Goal: Task Accomplishment & Management: Complete application form

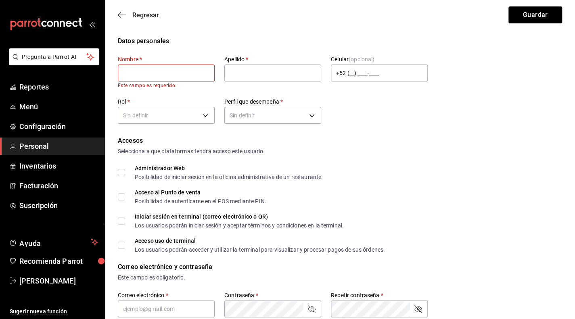
click at [128, 15] on span "Regresar" at bounding box center [138, 15] width 41 height 8
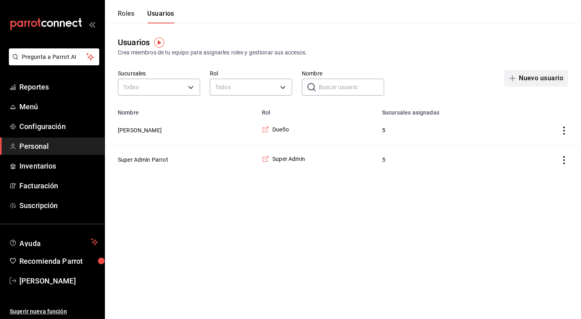
click at [543, 77] on button "Nuevo usuario" at bounding box center [536, 78] width 64 height 17
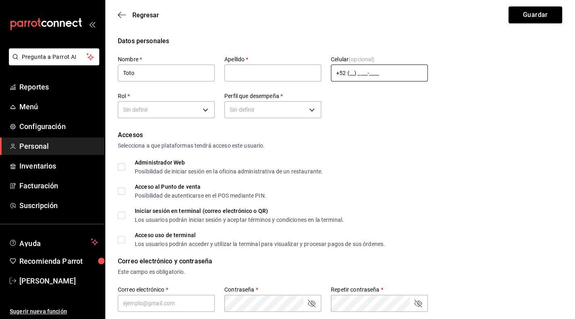
type input "Toto"
click at [356, 74] on input "+52 (__) ____-____" at bounding box center [379, 73] width 97 height 17
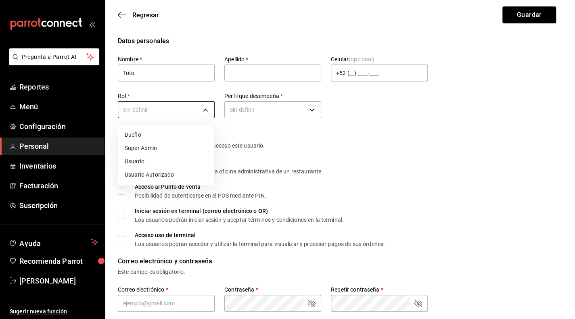
click at [189, 112] on body "Pregunta a Parrot AI Reportes Menú Configuración Personal Inventarios Facturaci…" at bounding box center [287, 309] width 575 height 618
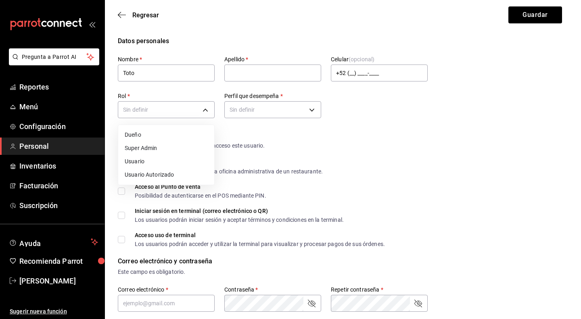
click at [169, 177] on li "Usuario Autorizado" at bounding box center [166, 174] width 96 height 13
type input "e16658fb-2d2b-48b5-9f6d-50205dbf63a1"
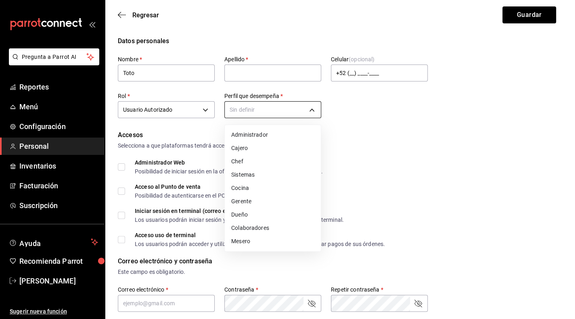
click at [306, 101] on body "Pregunta a Parrot AI Reportes Menú Configuración Personal Inventarios Facturaci…" at bounding box center [287, 309] width 575 height 618
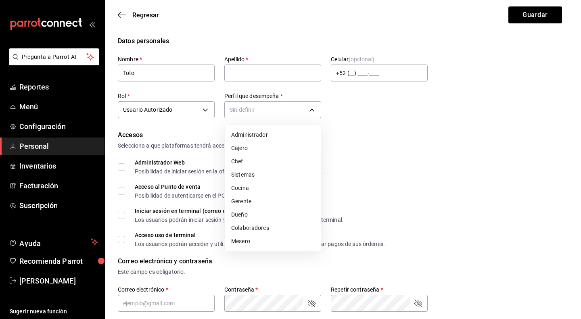
click at [246, 203] on li "Gerente" at bounding box center [273, 201] width 96 height 13
type input "MANAGER"
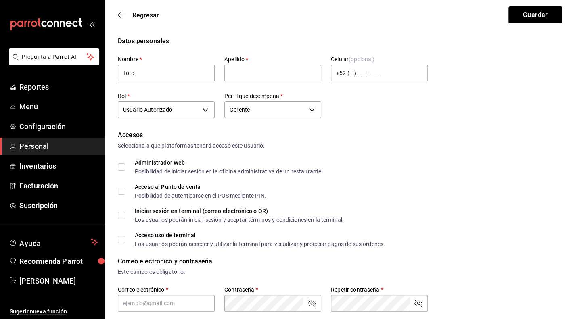
click at [123, 192] on input "Acceso al Punto de venta Posibilidad de autenticarse en el POS mediante PIN." at bounding box center [121, 190] width 7 height 7
checkbox input "true"
click at [122, 215] on input "Iniciar sesión en terminal (correo electrónico o QR) Los usuarios podrán inicia…" at bounding box center [121, 215] width 7 height 7
checkbox input "true"
click at [120, 240] on input "Acceso uso de terminal Los usuarios podrán acceder y utilizar la terminal para …" at bounding box center [121, 239] width 7 height 7
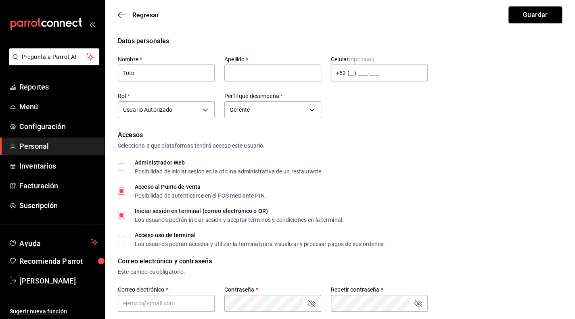
checkbox input "true"
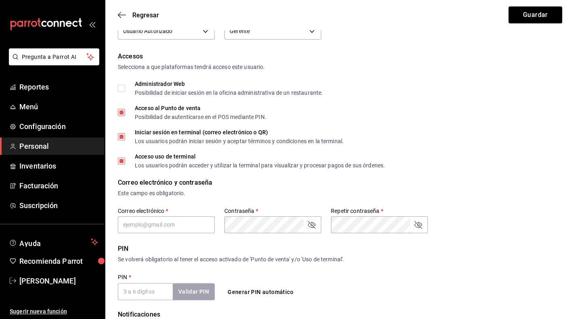
scroll to position [81, 0]
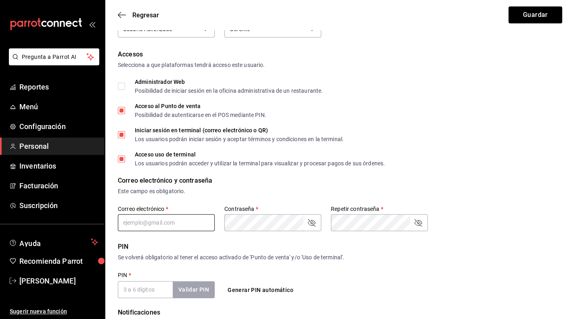
click at [164, 219] on input "text" at bounding box center [166, 222] width 97 height 17
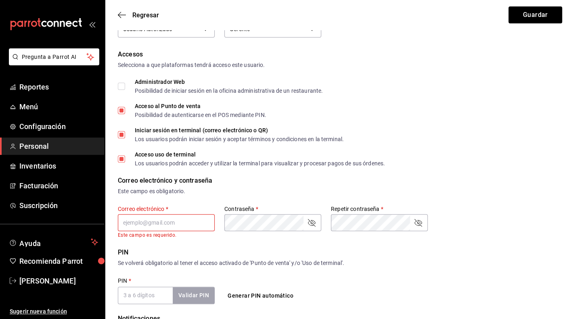
paste input "[EMAIL_ADDRESS][DOMAIN_NAME]"
click at [127, 221] on input "[EMAIL_ADDRESS][DOMAIN_NAME]" at bounding box center [166, 222] width 97 height 17
type input "[EMAIL_ADDRESS][DOMAIN_NAME]"
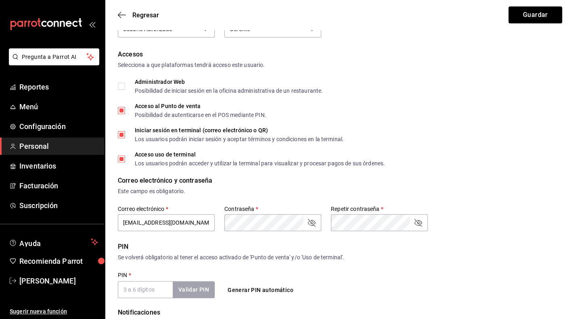
click at [314, 225] on icon "passwordField" at bounding box center [312, 223] width 8 height 8
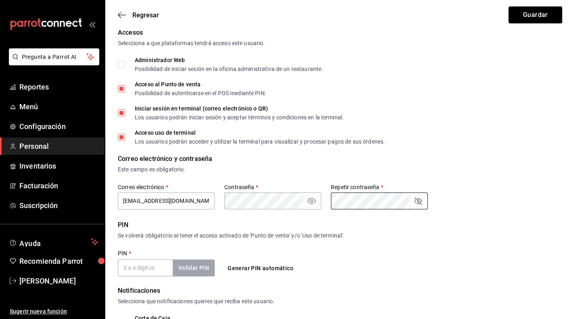
scroll to position [121, 0]
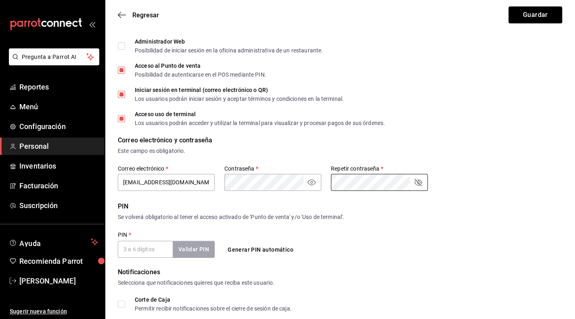
click at [147, 255] on input "PIN   *" at bounding box center [145, 249] width 55 height 17
type input "6"
checkbox input "false"
checkbox input "true"
click at [254, 248] on button "Generar PIN automático" at bounding box center [260, 249] width 72 height 15
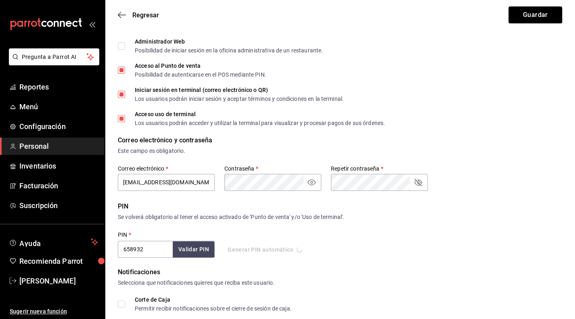
type input "5762"
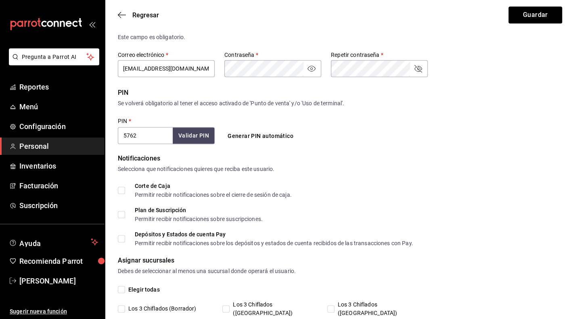
scroll to position [273, 0]
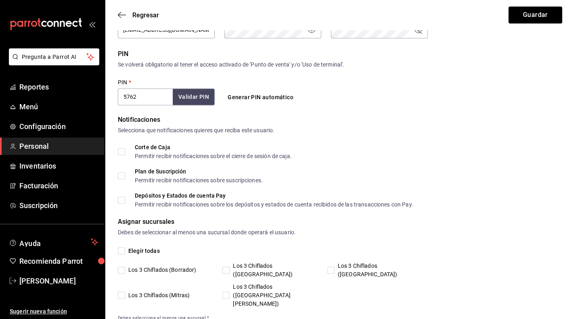
click at [229, 267] on input "Los 3 Chiflados ([GEOGRAPHIC_DATA])" at bounding box center [225, 270] width 7 height 7
checkbox input "true"
click at [332, 267] on input "Los 3 Chiflados ([GEOGRAPHIC_DATA])" at bounding box center [330, 270] width 7 height 7
checkbox input "true"
click at [226, 292] on input "Los 3 Chiflados ([GEOGRAPHIC_DATA][PERSON_NAME])" at bounding box center [225, 295] width 7 height 7
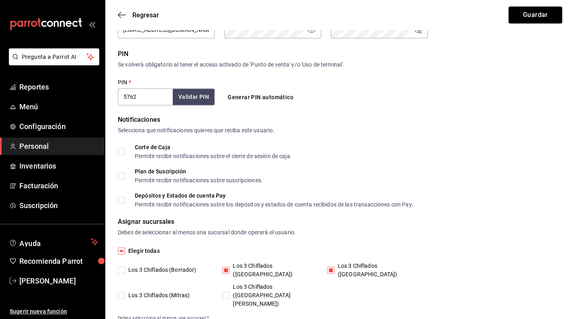
checkbox input "true"
click at [121, 292] on input "Los 3 Chiflados (Mitras)" at bounding box center [121, 295] width 7 height 7
checkbox input "false"
click at [227, 292] on input "Los 3 Chiflados ([GEOGRAPHIC_DATA][PERSON_NAME])" at bounding box center [225, 295] width 7 height 7
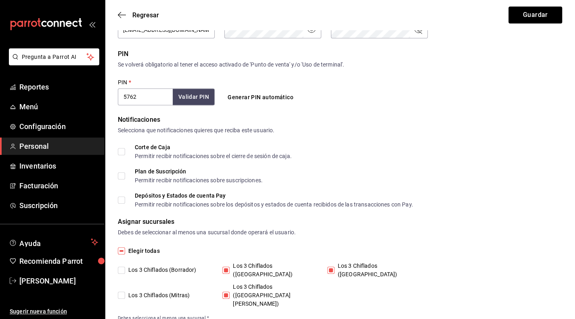
checkbox input "false"
click at [332, 267] on input "Los 3 Chiflados ([GEOGRAPHIC_DATA])" at bounding box center [330, 270] width 7 height 7
click at [331, 267] on input "Los 3 Chiflados ([GEOGRAPHIC_DATA])" at bounding box center [330, 270] width 7 height 7
checkbox input "true"
click at [225, 292] on input "Los 3 Chiflados ([GEOGRAPHIC_DATA][PERSON_NAME])" at bounding box center [225, 295] width 7 height 7
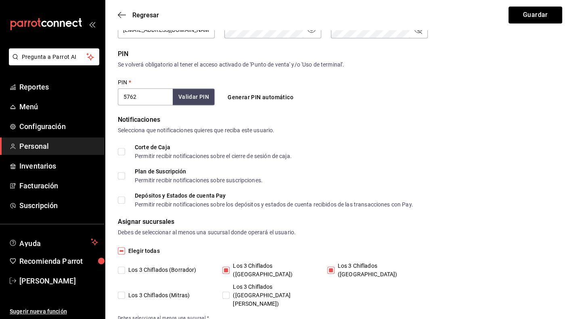
checkbox input "true"
click at [120, 292] on input "Los 3 Chiflados (Mitras)" at bounding box center [121, 295] width 7 height 7
checkbox input "true"
click at [535, 13] on button "Guardar" at bounding box center [535, 14] width 54 height 17
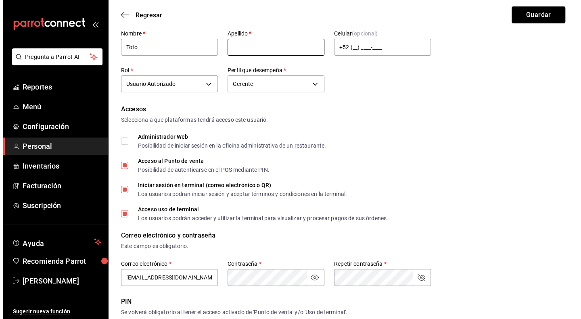
scroll to position [0, 0]
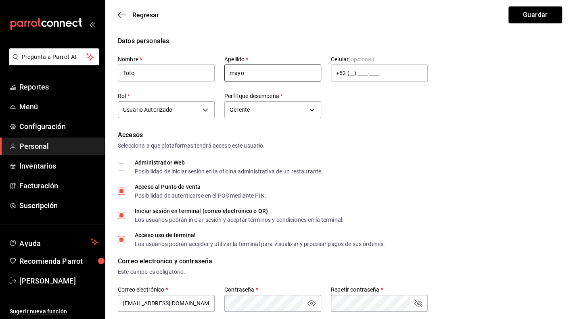
type input "mayo"
click at [385, 129] on form "Datos personales Nombre   * Toto Apellido   * mayo Celular (opcional) +52 (__) …" at bounding box center [340, 315] width 444 height 559
click at [524, 15] on button "Guardar" at bounding box center [535, 14] width 54 height 17
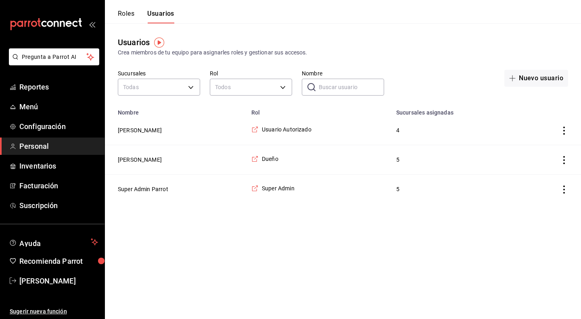
click at [565, 133] on icon "actions" at bounding box center [564, 131] width 8 height 8
click at [401, 129] on div at bounding box center [290, 159] width 581 height 319
click at [254, 130] on icon "employeesTable" at bounding box center [254, 129] width 7 height 7
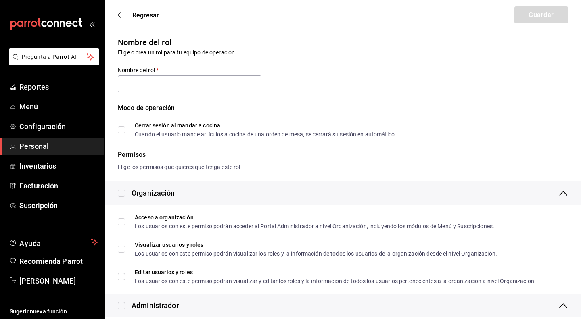
type input "Usuario Autorizado"
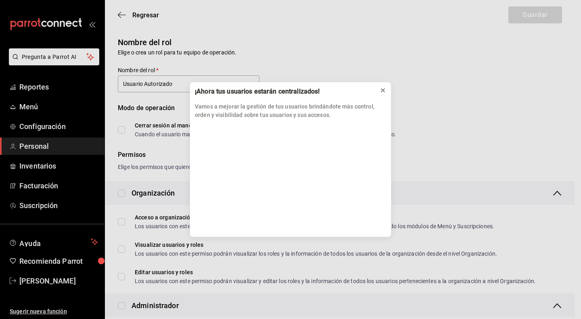
click at [385, 89] on icon at bounding box center [382, 90] width 6 height 6
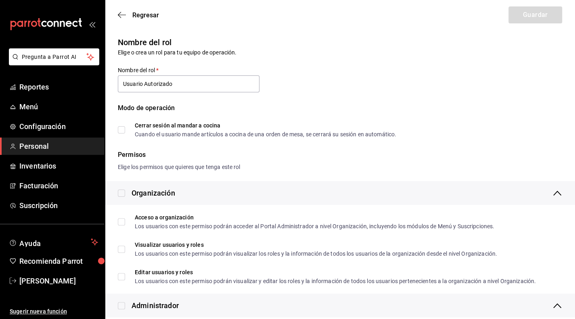
click at [149, 10] on div "Regresar Guardar" at bounding box center [340, 15] width 470 height 30
click at [121, 15] on icon "button" at bounding box center [122, 14] width 8 height 7
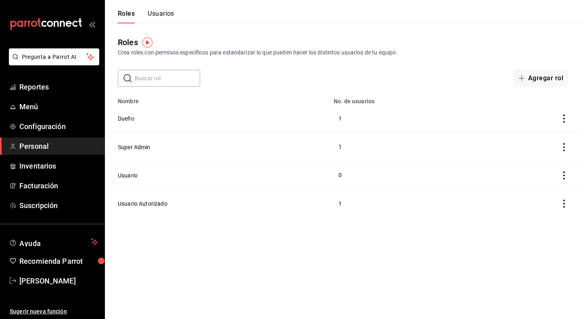
click at [167, 12] on button "Usuarios" at bounding box center [161, 17] width 27 height 14
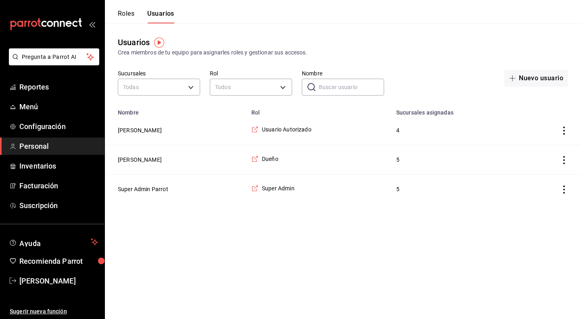
click at [564, 128] on icon "actions" at bounding box center [564, 131] width 2 height 8
click at [335, 139] on div at bounding box center [290, 159] width 581 height 319
click at [566, 131] on icon "actions" at bounding box center [564, 131] width 8 height 8
click at [537, 145] on span "Eliminar" at bounding box center [534, 142] width 21 height 6
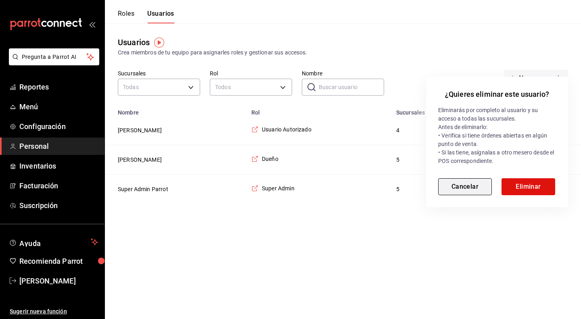
click at [481, 187] on button "Cancelar" at bounding box center [465, 186] width 54 height 17
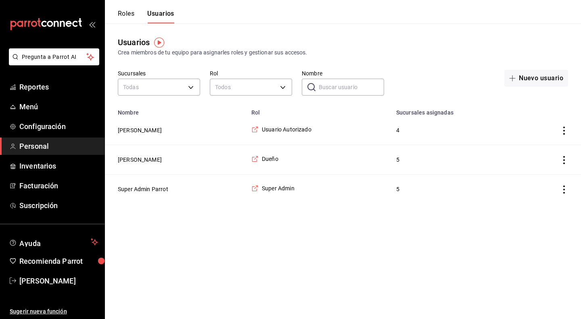
click at [567, 130] on icon "actions" at bounding box center [564, 131] width 8 height 8
click at [541, 145] on span "Eliminar" at bounding box center [534, 142] width 21 height 6
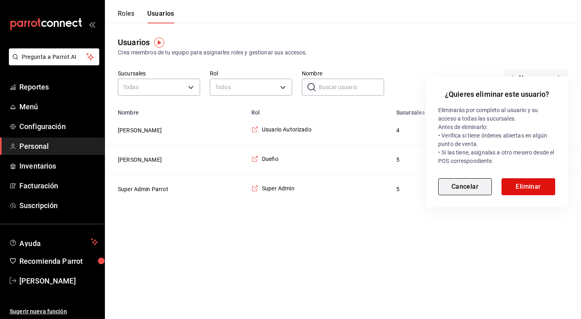
click at [477, 189] on button "Cancelar" at bounding box center [465, 186] width 54 height 17
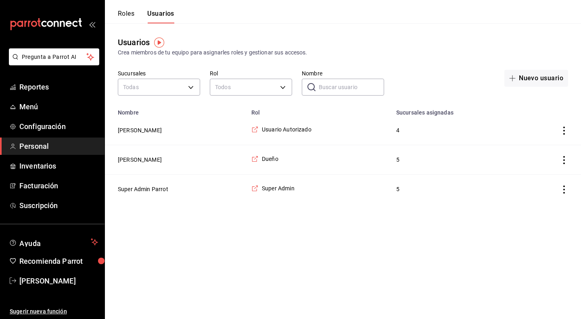
click at [566, 129] on icon "actions" at bounding box center [564, 131] width 8 height 8
click at [132, 130] on div at bounding box center [290, 159] width 581 height 319
click at [564, 130] on icon "actions" at bounding box center [564, 131] width 8 height 8
click at [481, 93] on div at bounding box center [290, 159] width 581 height 319
click at [564, 130] on icon "actions" at bounding box center [564, 131] width 2 height 8
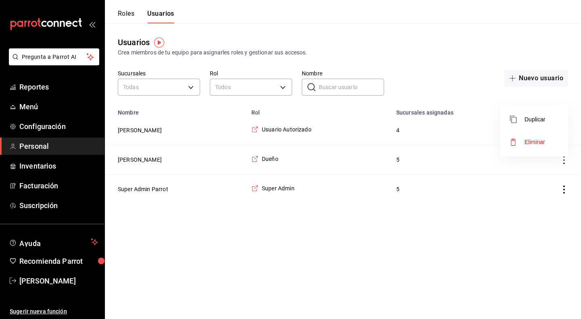
click at [532, 144] on span "Eliminar" at bounding box center [534, 142] width 21 height 6
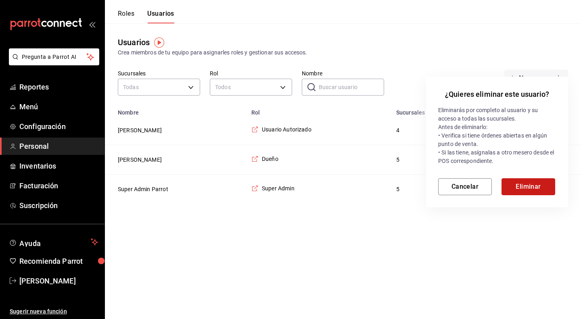
click at [525, 187] on button "Eliminar" at bounding box center [528, 186] width 54 height 17
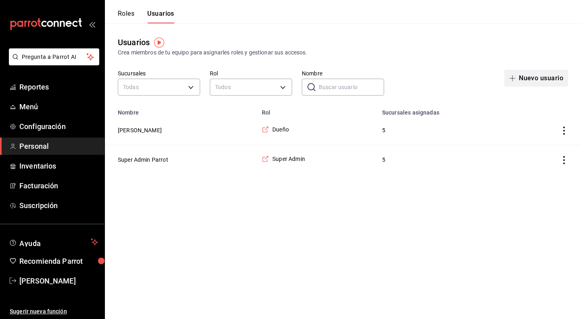
click at [535, 77] on button "Nuevo usuario" at bounding box center [536, 78] width 64 height 17
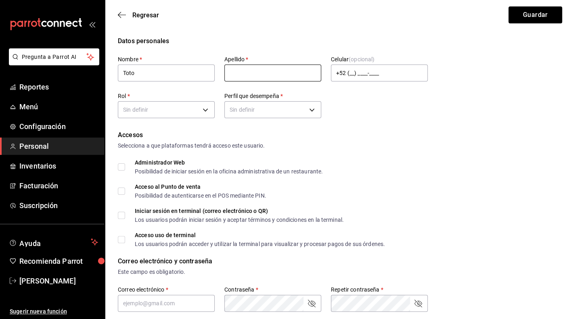
type input "Toto"
click at [264, 71] on input "text" at bounding box center [272, 73] width 97 height 17
type input "mayo"
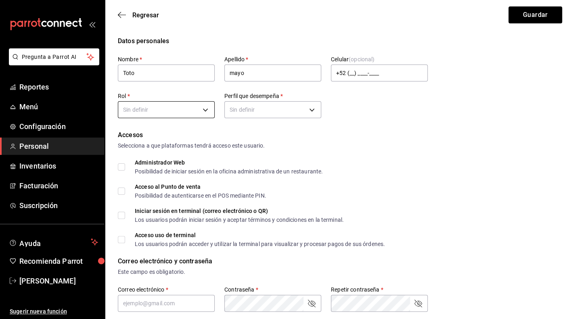
click at [177, 109] on body "Pregunta a Parrot AI Reportes Menú Configuración Personal Inventarios Facturaci…" at bounding box center [287, 309] width 575 height 618
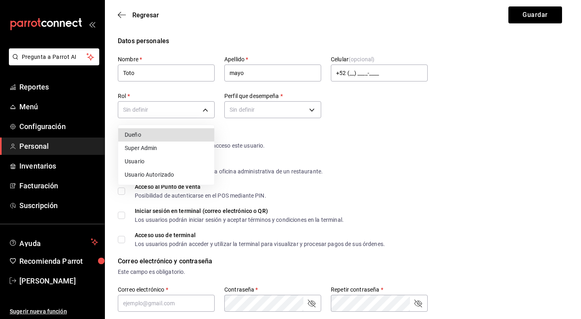
click at [149, 173] on li "Usuario Autorizado" at bounding box center [166, 174] width 96 height 13
type input "e16658fb-2d2b-48b5-9f6d-50205dbf63a1"
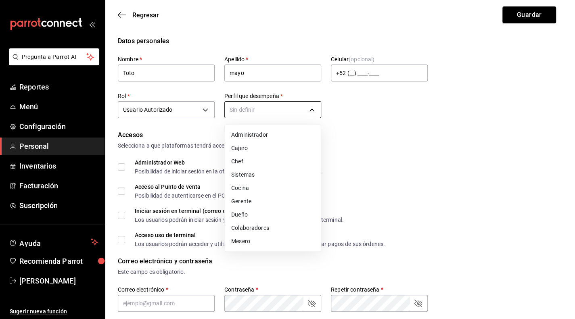
click at [288, 109] on body "Pregunta a Parrot AI Reportes Menú Configuración Personal Inventarios Facturaci…" at bounding box center [287, 309] width 575 height 618
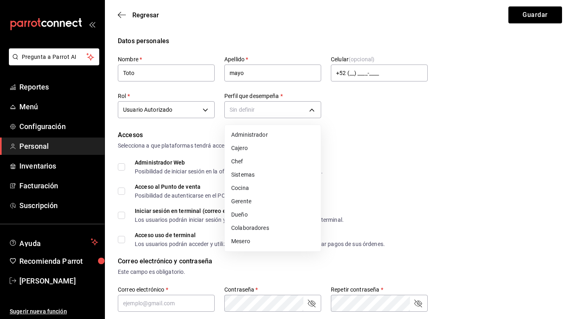
click at [254, 202] on li "Gerente" at bounding box center [273, 201] width 96 height 13
type input "MANAGER"
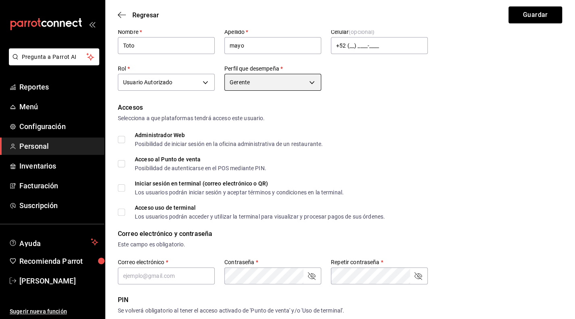
scroll to position [40, 0]
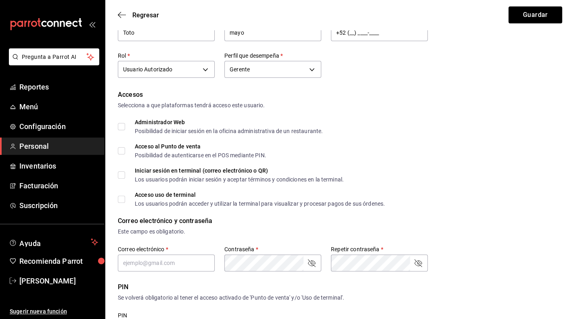
click at [119, 152] on input "Acceso al Punto de venta Posibilidad de autenticarse en el POS mediante PIN." at bounding box center [121, 150] width 7 height 7
checkbox input "true"
click at [119, 176] on input "Iniciar sesión en terminal (correo electrónico o QR) Los usuarios podrán inicia…" at bounding box center [121, 174] width 7 height 7
checkbox input "true"
click at [124, 200] on input "Acceso uso de terminal Los usuarios podrán acceder y utilizar la terminal para …" at bounding box center [121, 199] width 7 height 7
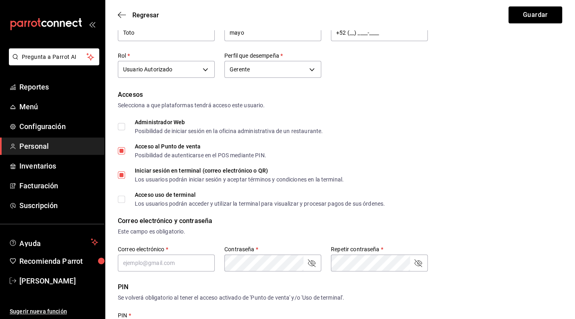
checkbox input "true"
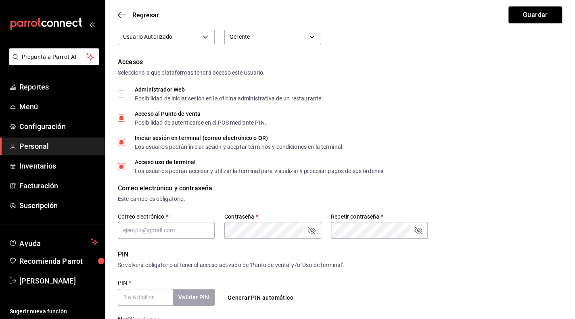
scroll to position [161, 0]
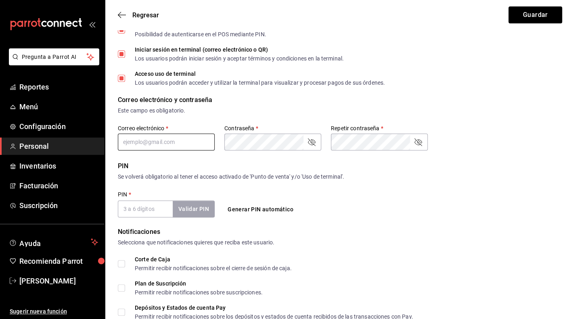
click at [178, 142] on input "text" at bounding box center [166, 141] width 97 height 17
click at [269, 213] on button "Generar PIN automático" at bounding box center [260, 209] width 72 height 15
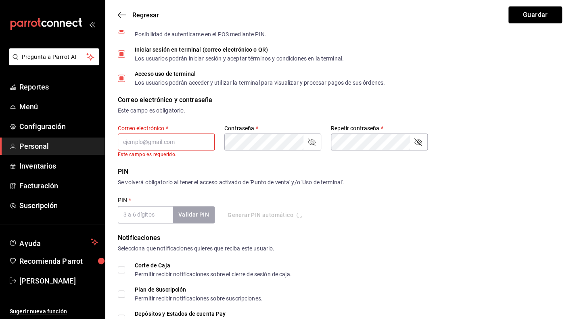
type input "1724"
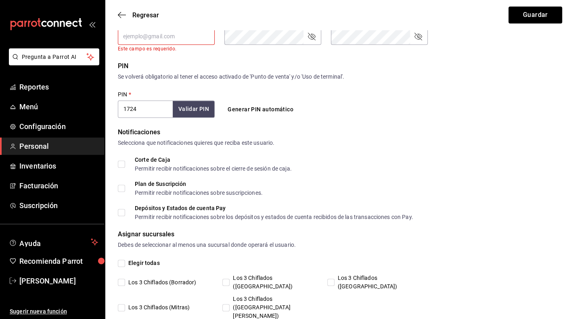
scroll to position [279, 0]
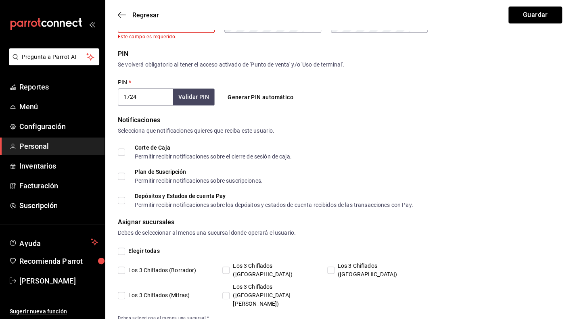
click at [229, 267] on input "Los 3 Chiflados ([GEOGRAPHIC_DATA])" at bounding box center [225, 270] width 7 height 7
checkbox input "true"
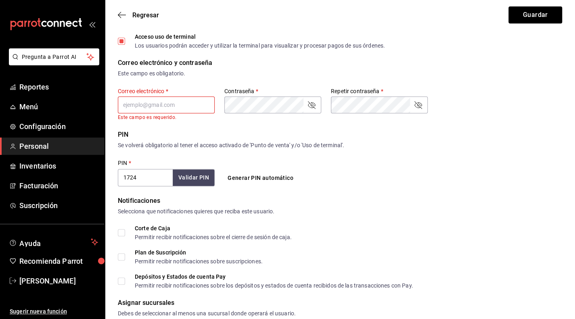
scroll to position [158, 0]
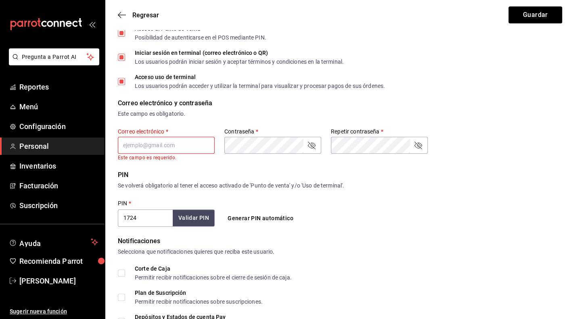
click at [175, 144] on input "text" at bounding box center [166, 145] width 97 height 17
paste input "[EMAIL_ADDRESS][DOMAIN_NAME]"
click at [127, 143] on input "[EMAIL_ADDRESS][DOMAIN_NAME]" at bounding box center [166, 145] width 97 height 17
type input "[EMAIL_ADDRESS][DOMAIN_NAME]"
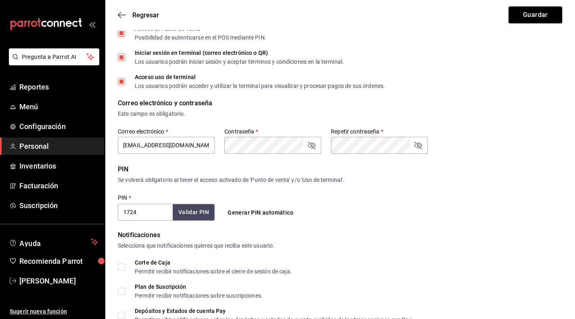
click at [311, 146] on icon "passwordField" at bounding box center [311, 145] width 10 height 10
click at [418, 146] on icon "passwordField" at bounding box center [418, 146] width 8 height 8
click at [497, 149] on div "Correo electrónico y contraseña Este campo es obligatorio. Correo electrónico  …" at bounding box center [340, 126] width 444 height 56
click at [528, 10] on button "Guardar" at bounding box center [535, 14] width 54 height 17
